Goal: Task Accomplishment & Management: Use online tool/utility

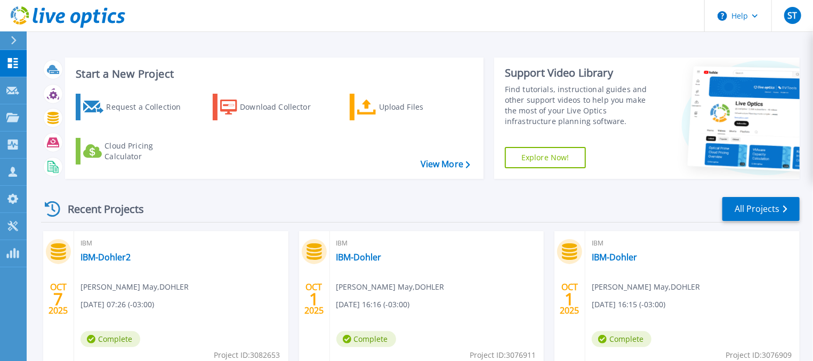
click at [14, 44] on icon at bounding box center [14, 40] width 6 height 9
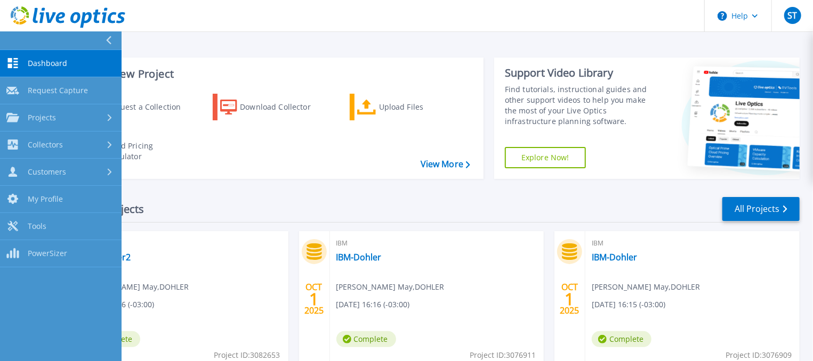
click at [191, 175] on div "Start a New Project Request a Collection Download Collector Upload Files Cloud …" at bounding box center [274, 118] width 418 height 121
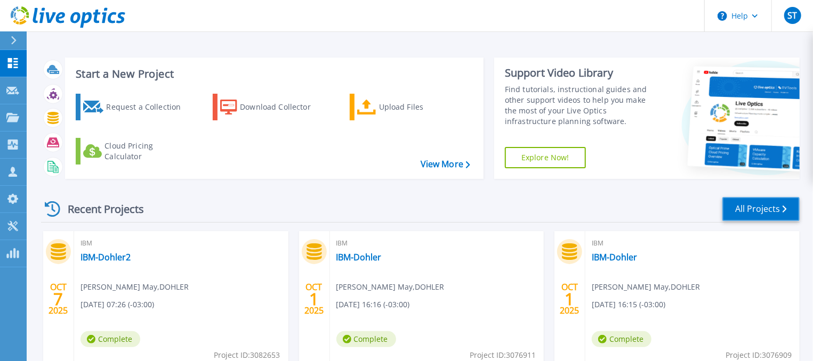
click at [749, 214] on link "All Projects" at bounding box center [760, 209] width 77 height 24
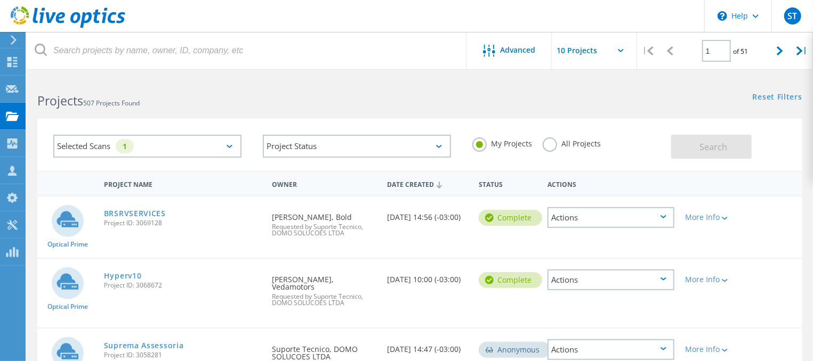
click at [236, 143] on div "Selected Scans 1" at bounding box center [147, 146] width 188 height 23
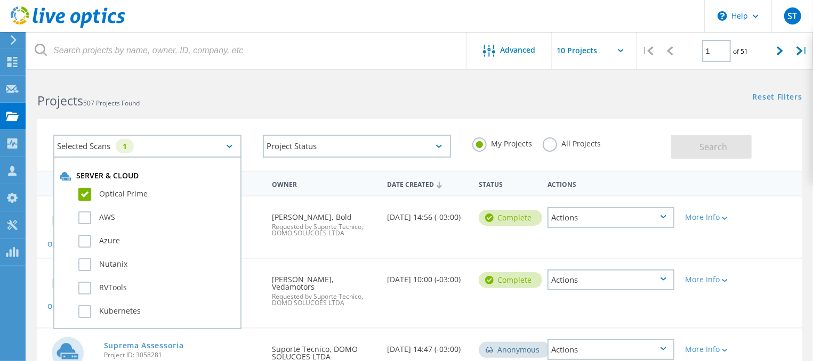
click at [236, 143] on div "Selected Scans 1" at bounding box center [147, 146] width 188 height 23
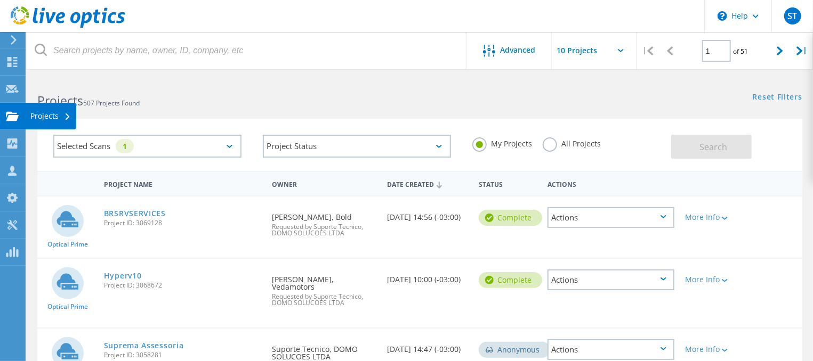
click at [9, 117] on use at bounding box center [12, 115] width 13 height 9
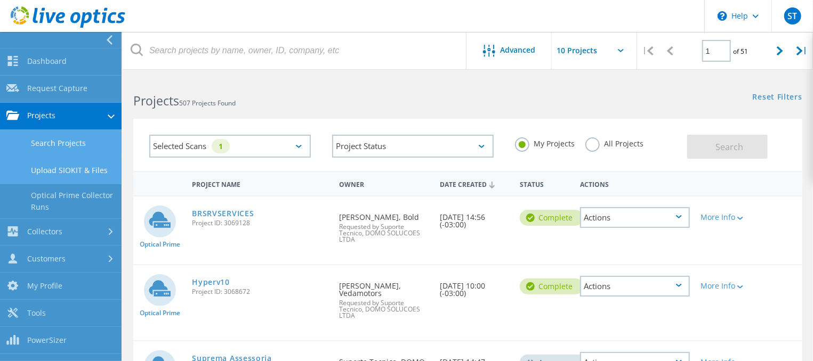
click at [82, 160] on link "Upload SIOKIT & Files" at bounding box center [60, 170] width 121 height 27
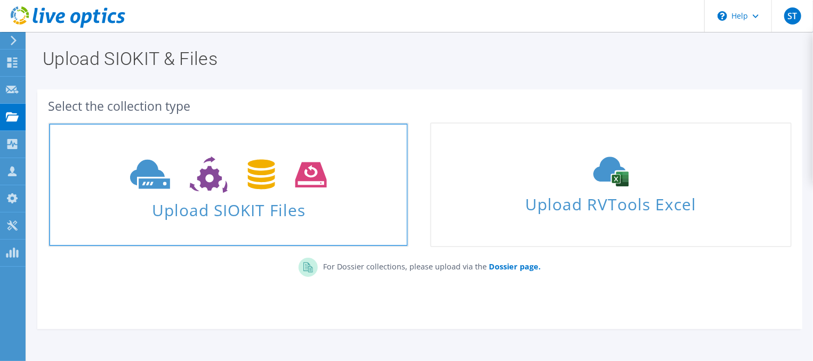
click at [306, 197] on span "Upload SIOKIT Files" at bounding box center [228, 207] width 359 height 23
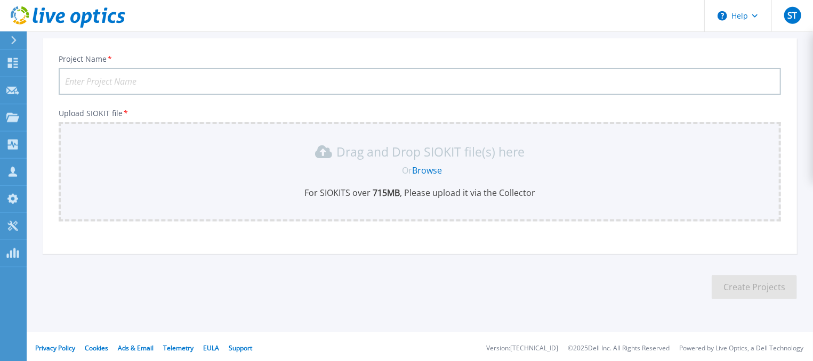
scroll to position [61, 0]
click at [13, 41] on icon at bounding box center [14, 40] width 6 height 9
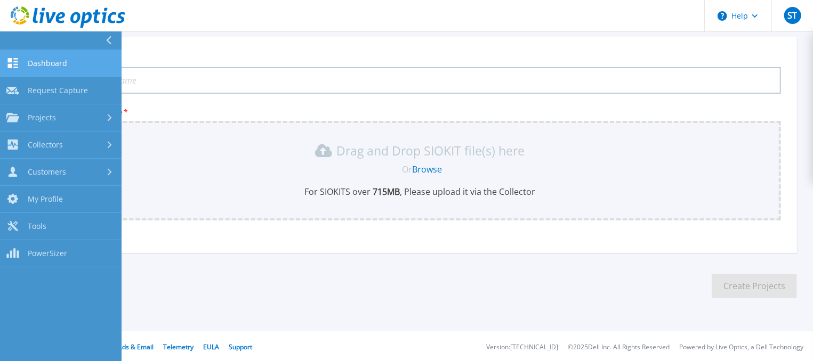
click at [17, 63] on icon at bounding box center [12, 63] width 13 height 10
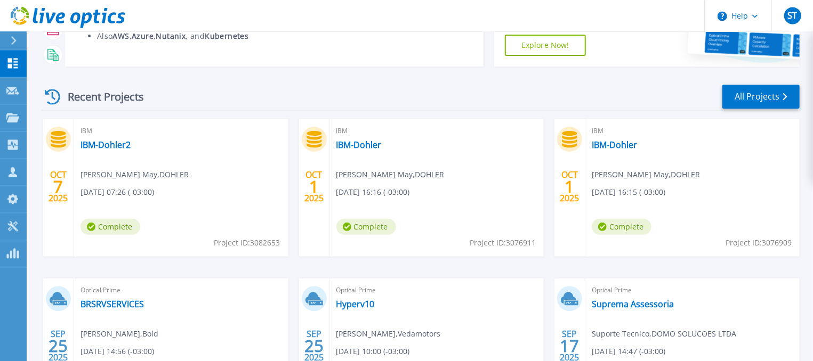
scroll to position [114, 0]
